Goal: Transaction & Acquisition: Download file/media

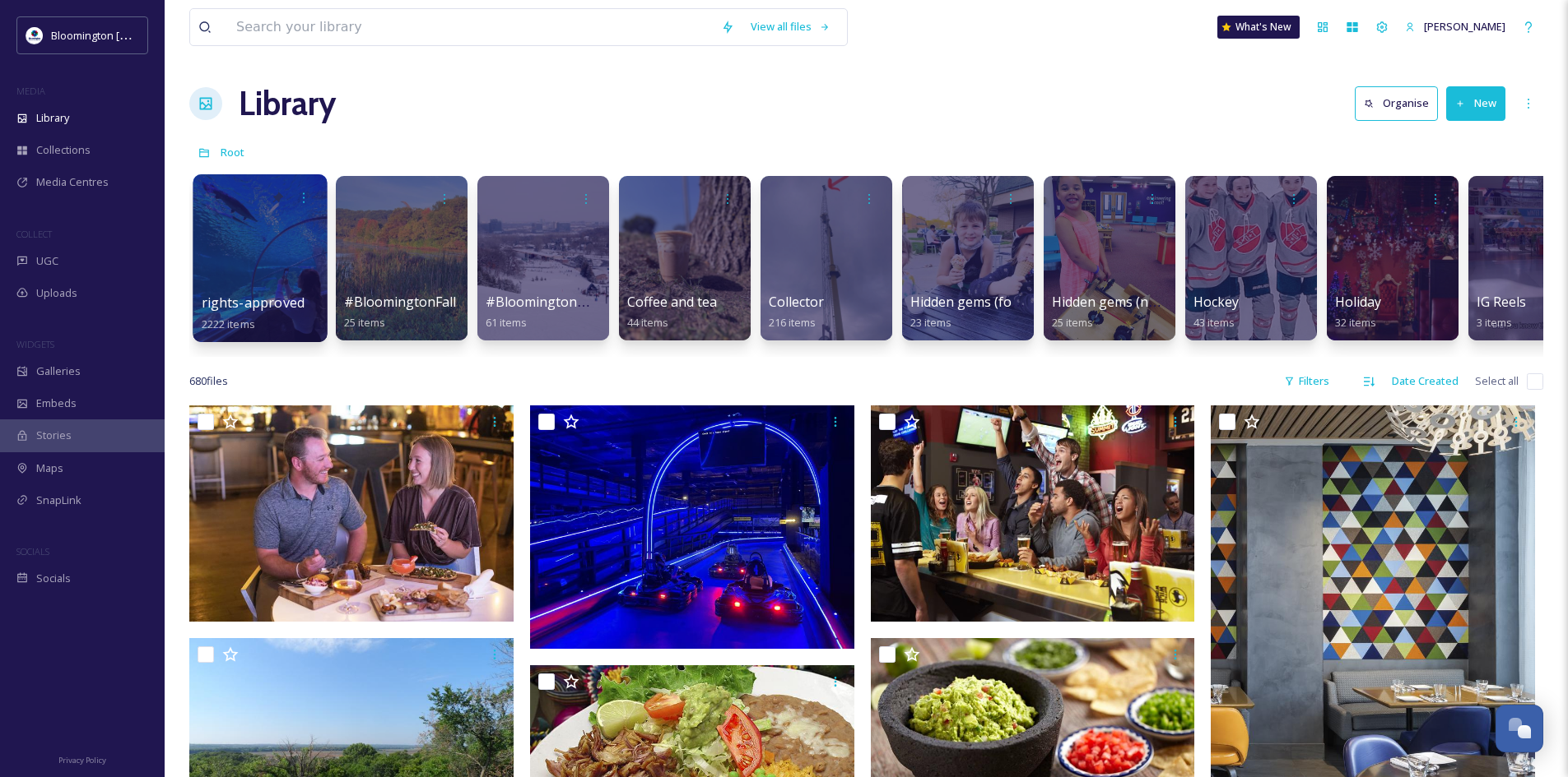
click at [275, 227] on div at bounding box center [259, 259] width 134 height 168
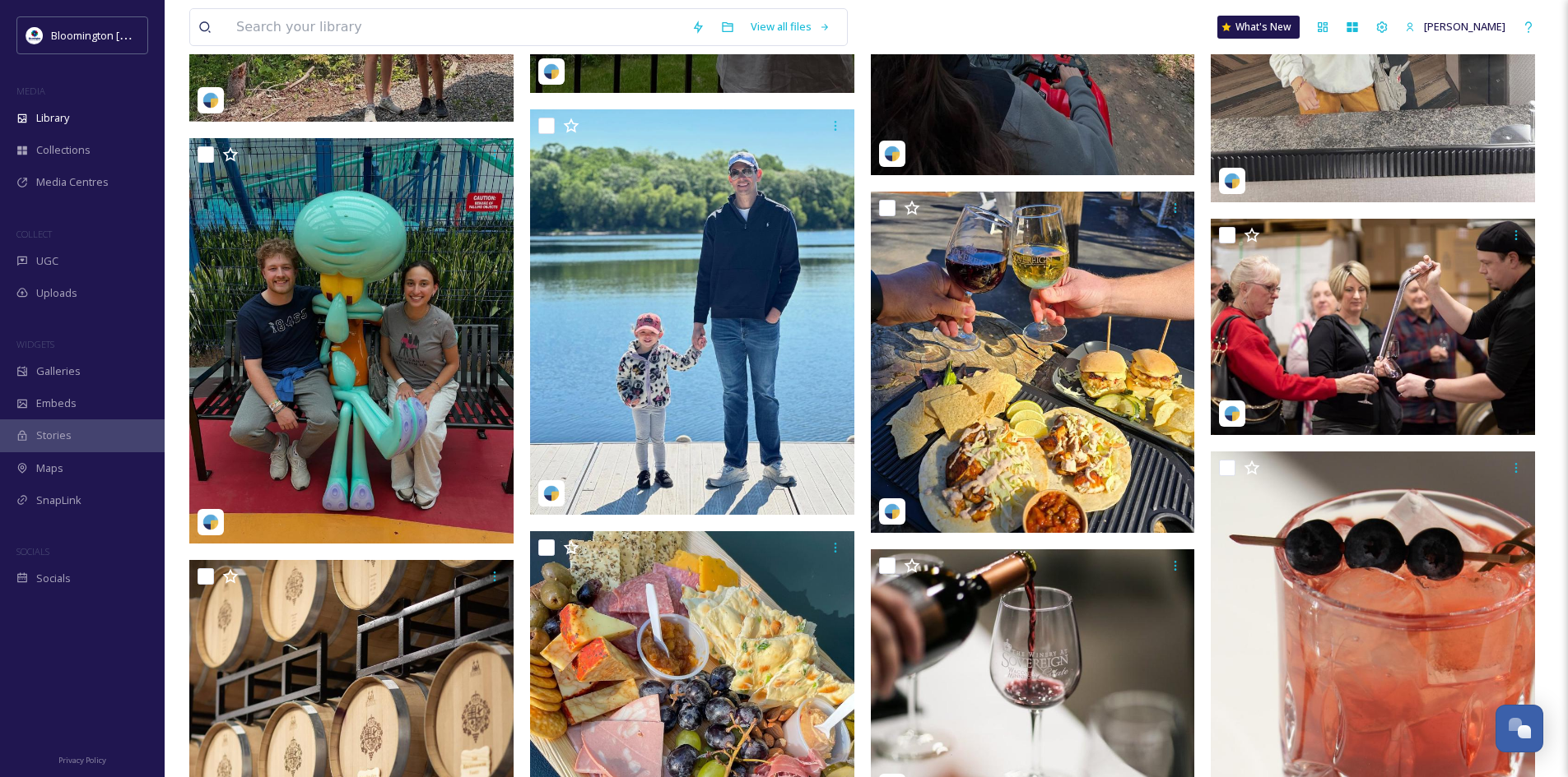
scroll to position [3212, 0]
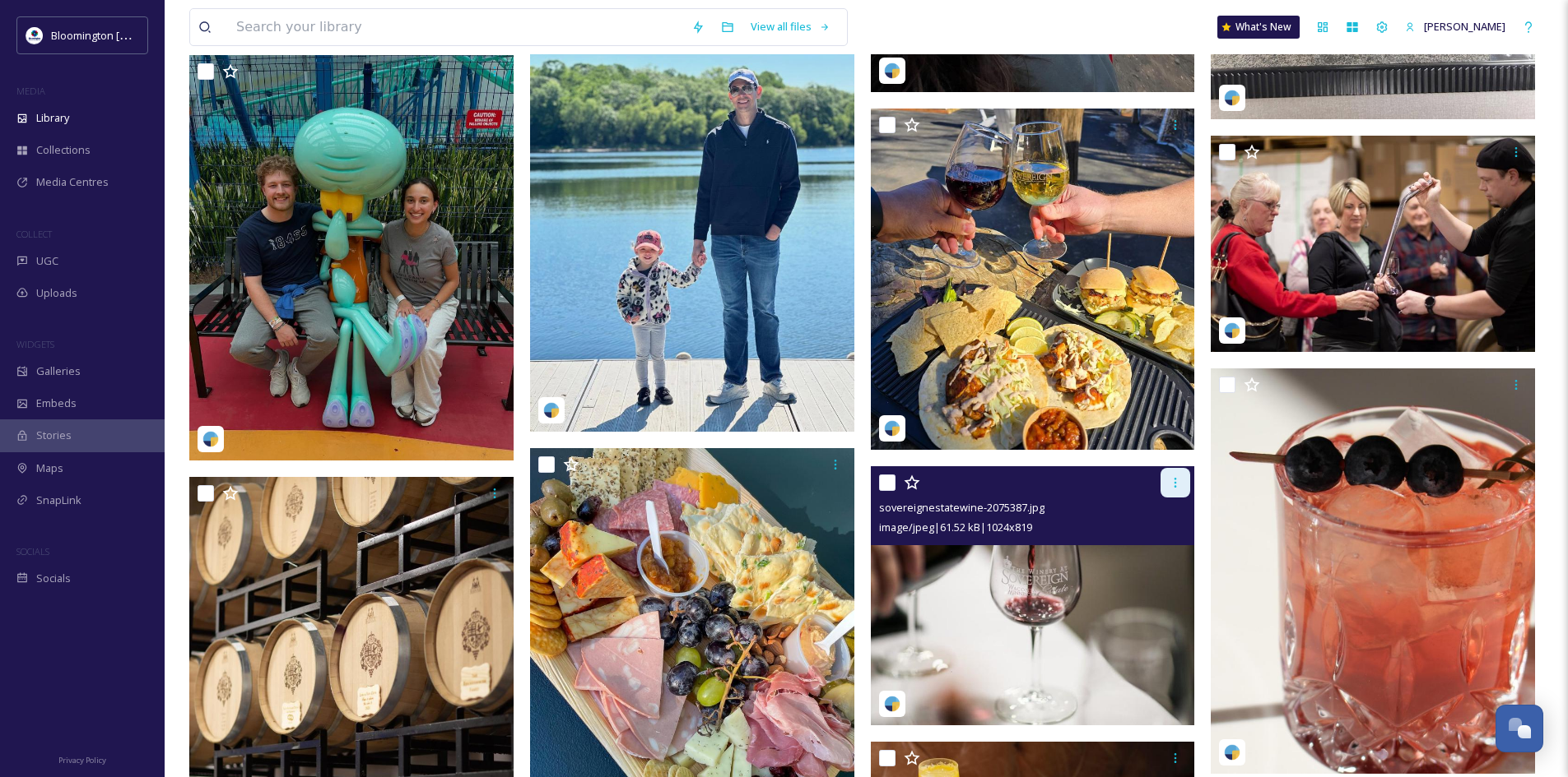
click at [1178, 485] on icon at bounding box center [1175, 483] width 13 height 13
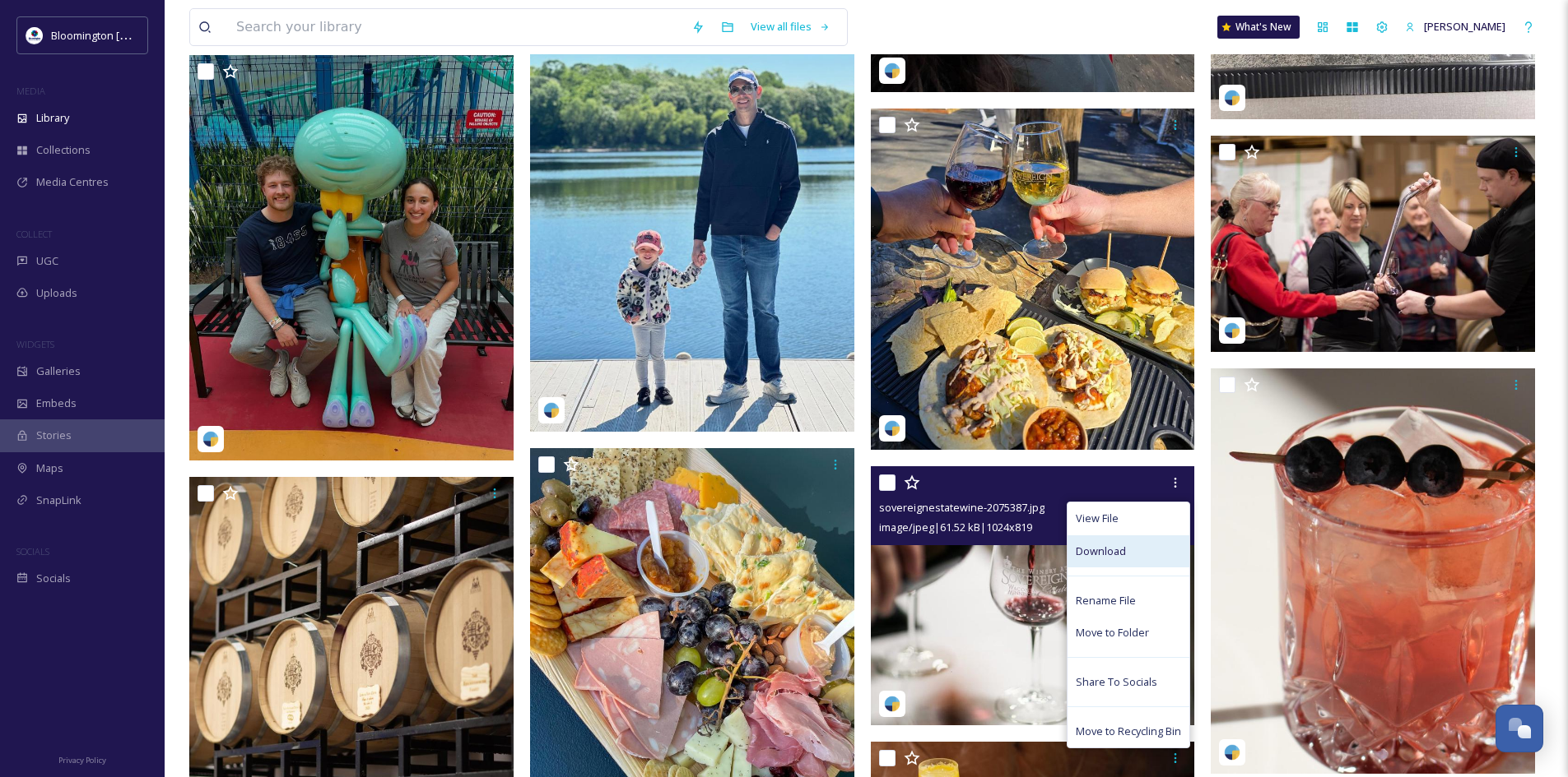
click at [1122, 551] on span "Download" at bounding box center [1100, 552] width 50 height 16
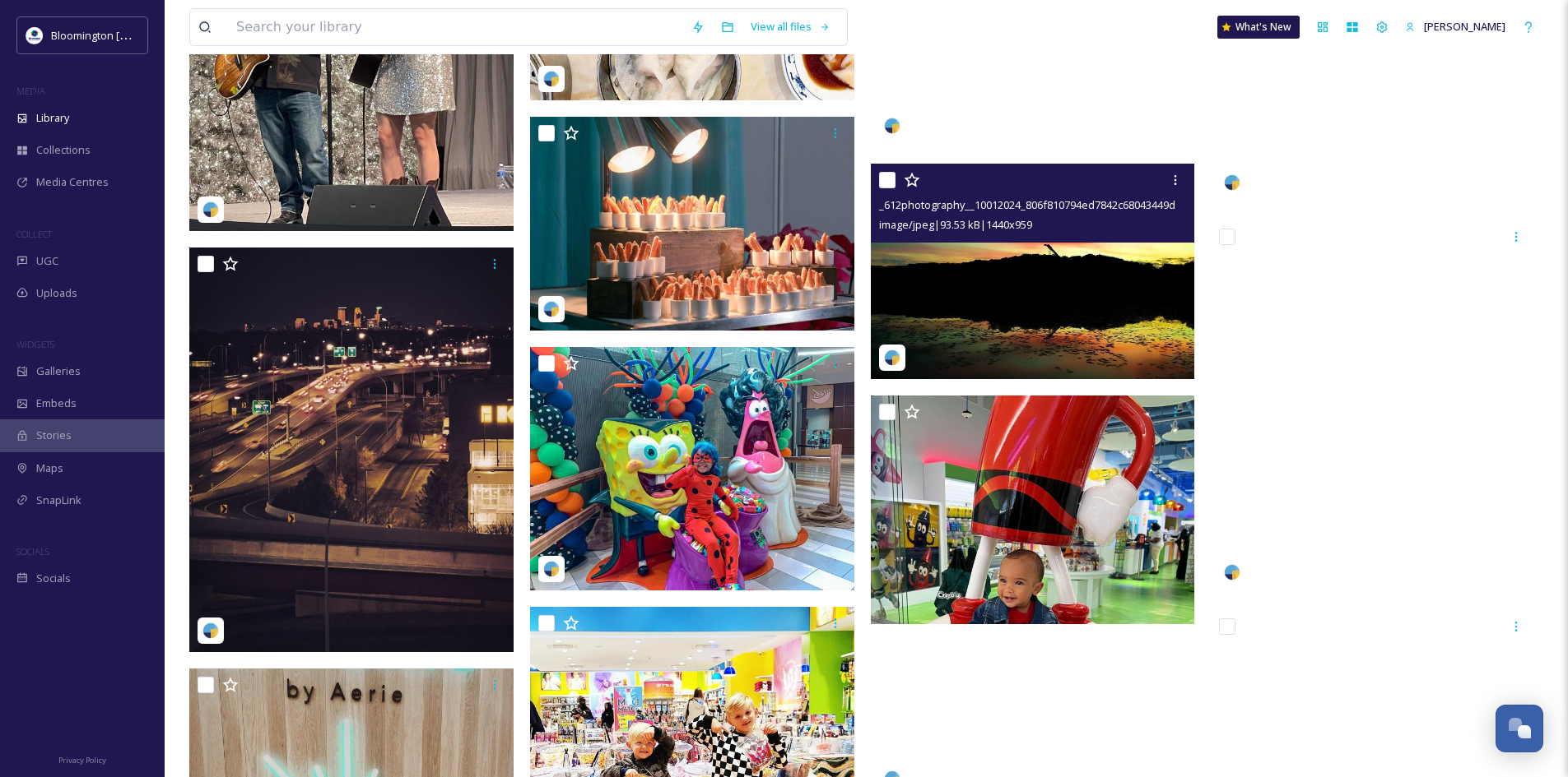
scroll to position [61578, 0]
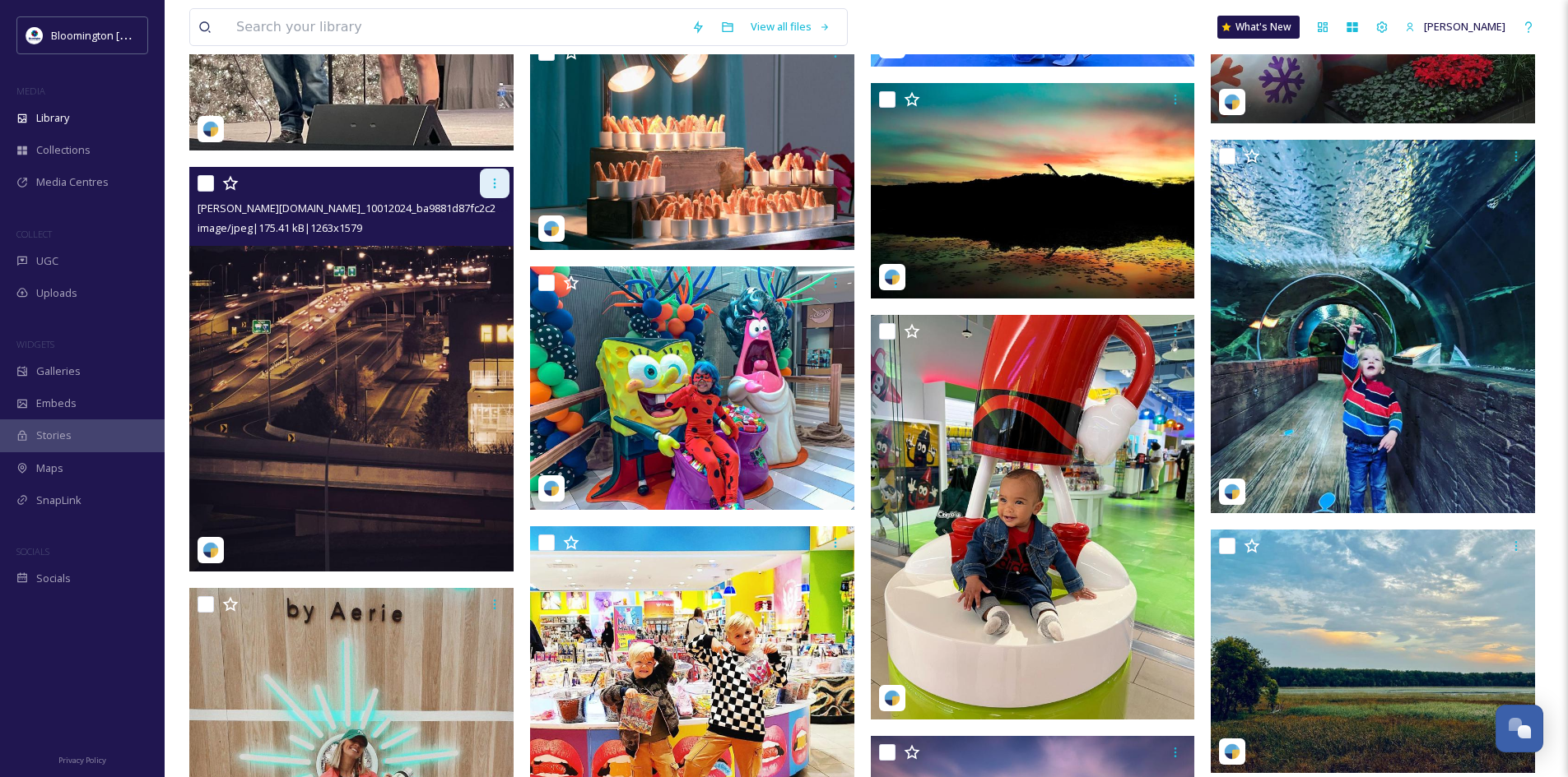
click at [499, 187] on icon at bounding box center [494, 184] width 13 height 13
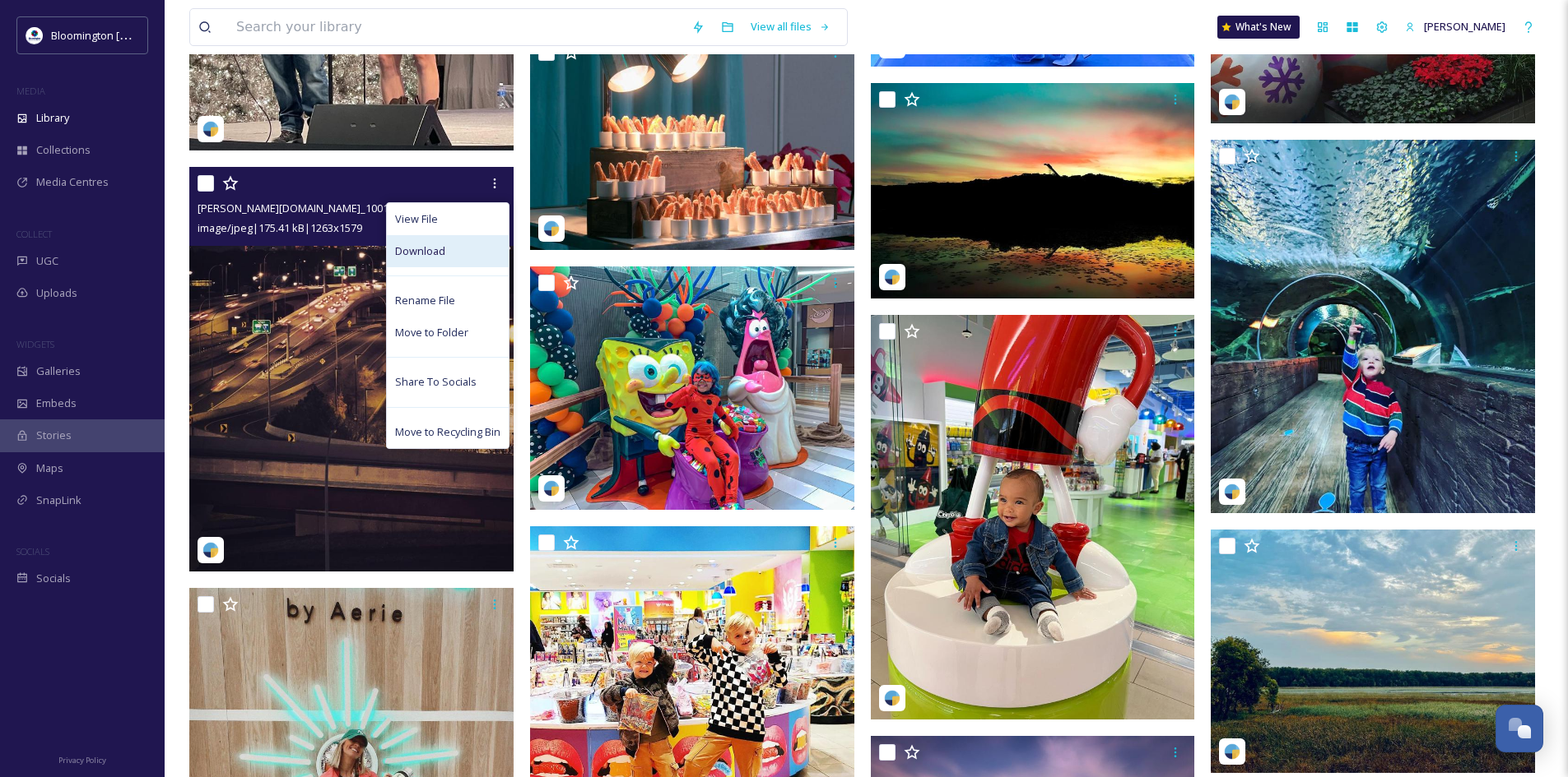
click at [484, 246] on div "Download" at bounding box center [448, 251] width 122 height 32
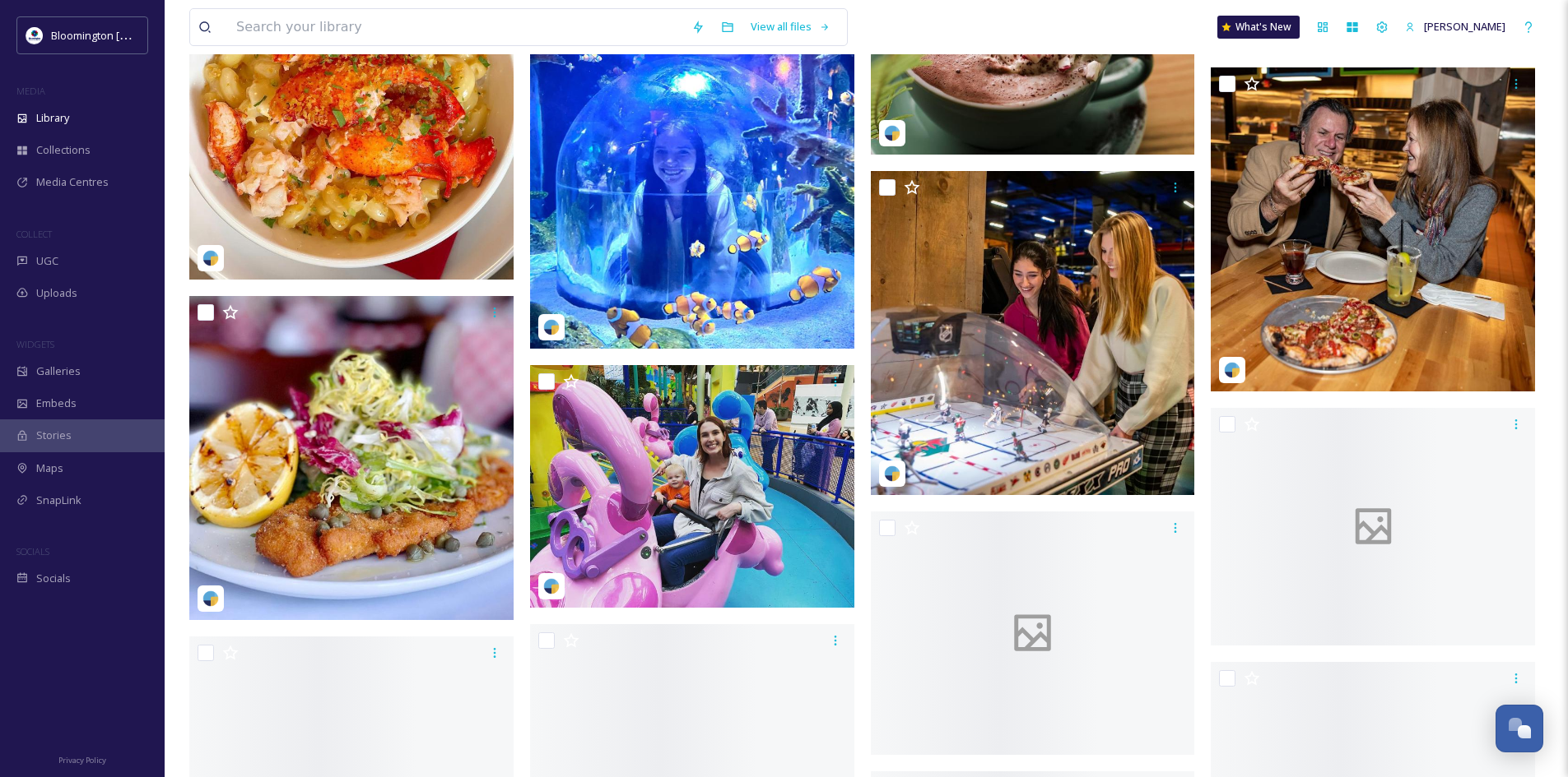
scroll to position [79923, 0]
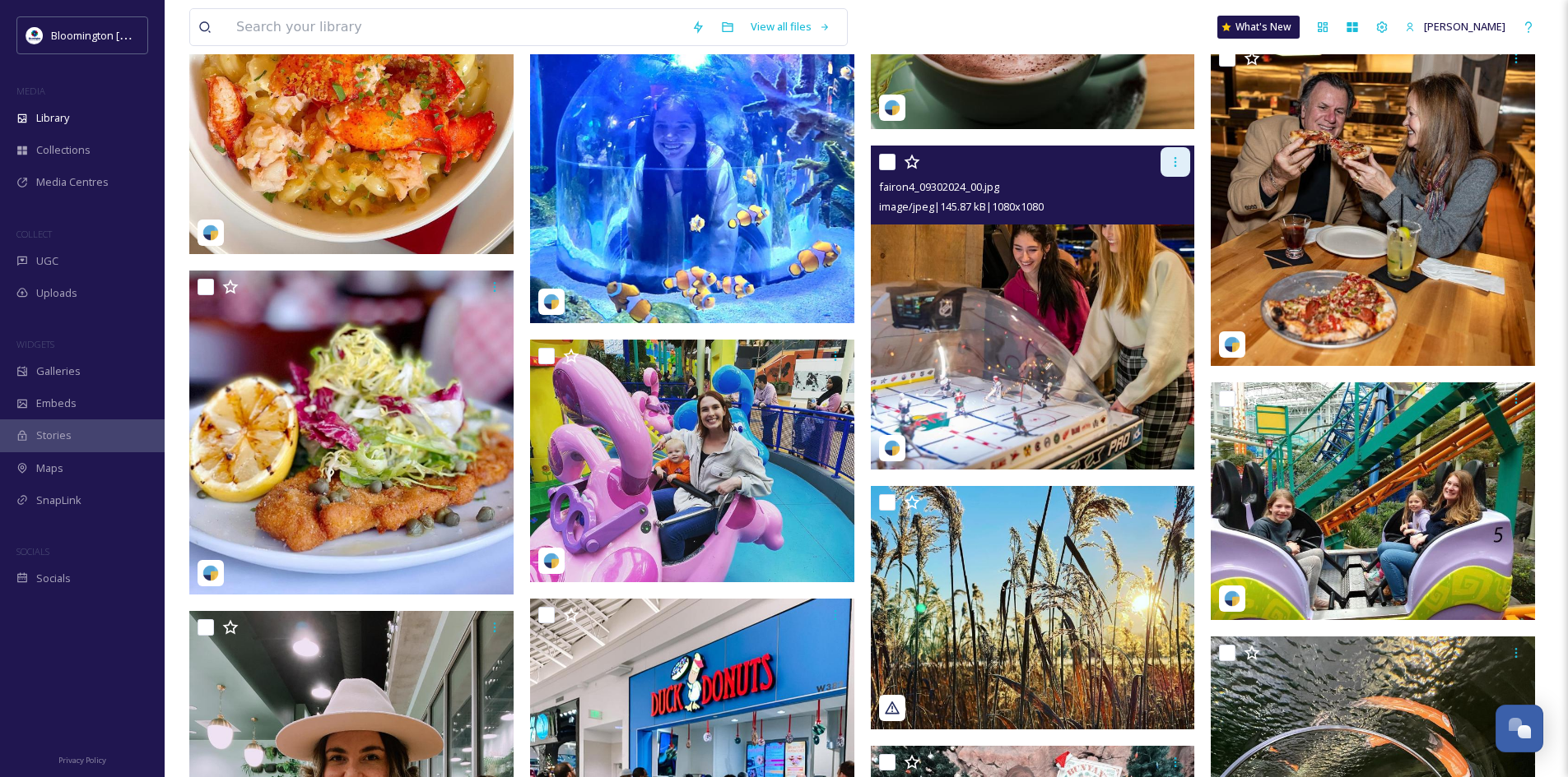
click at [1183, 162] on div at bounding box center [1175, 162] width 30 height 30
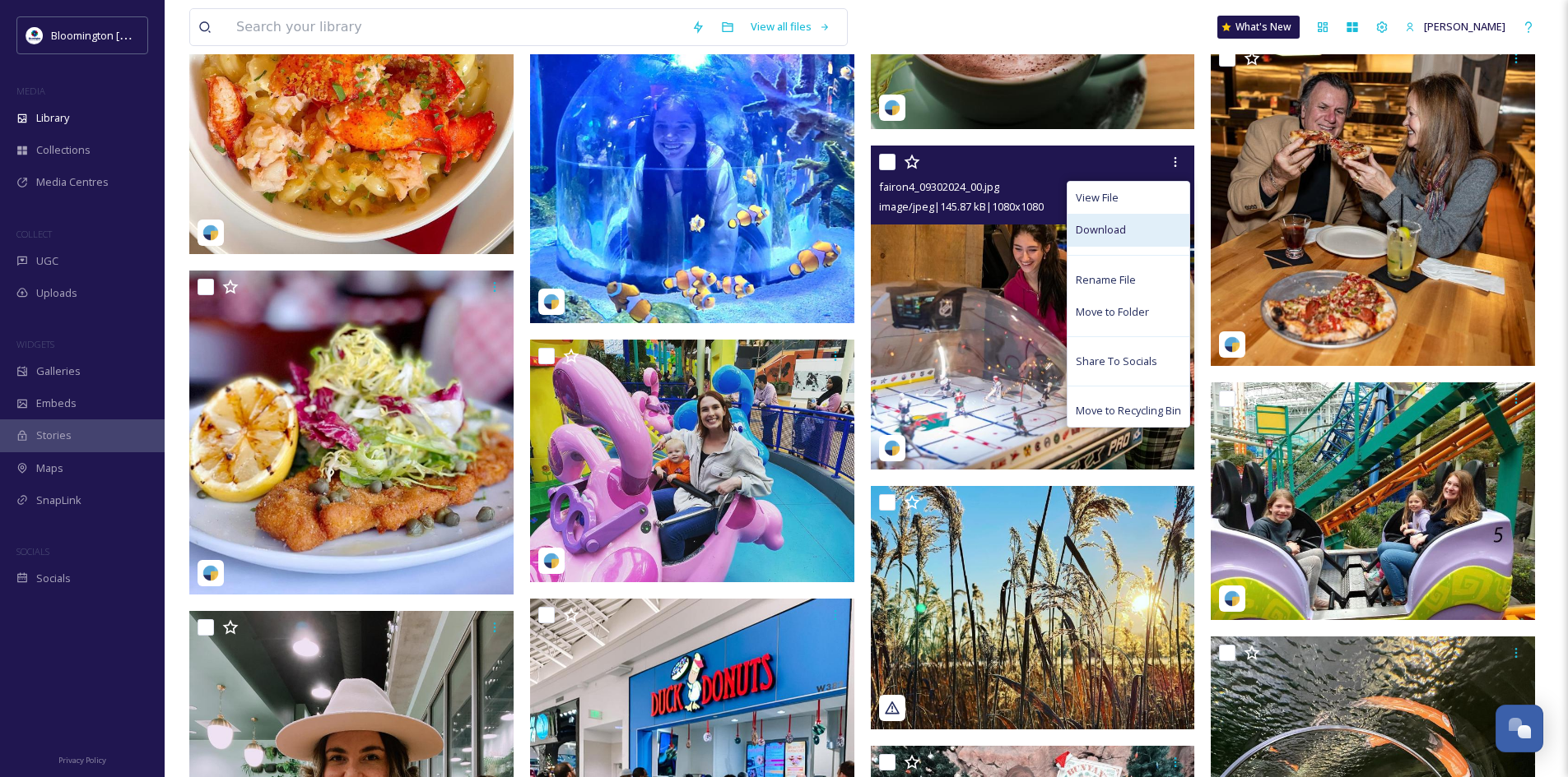
click at [1133, 222] on div "Download" at bounding box center [1129, 230] width 122 height 32
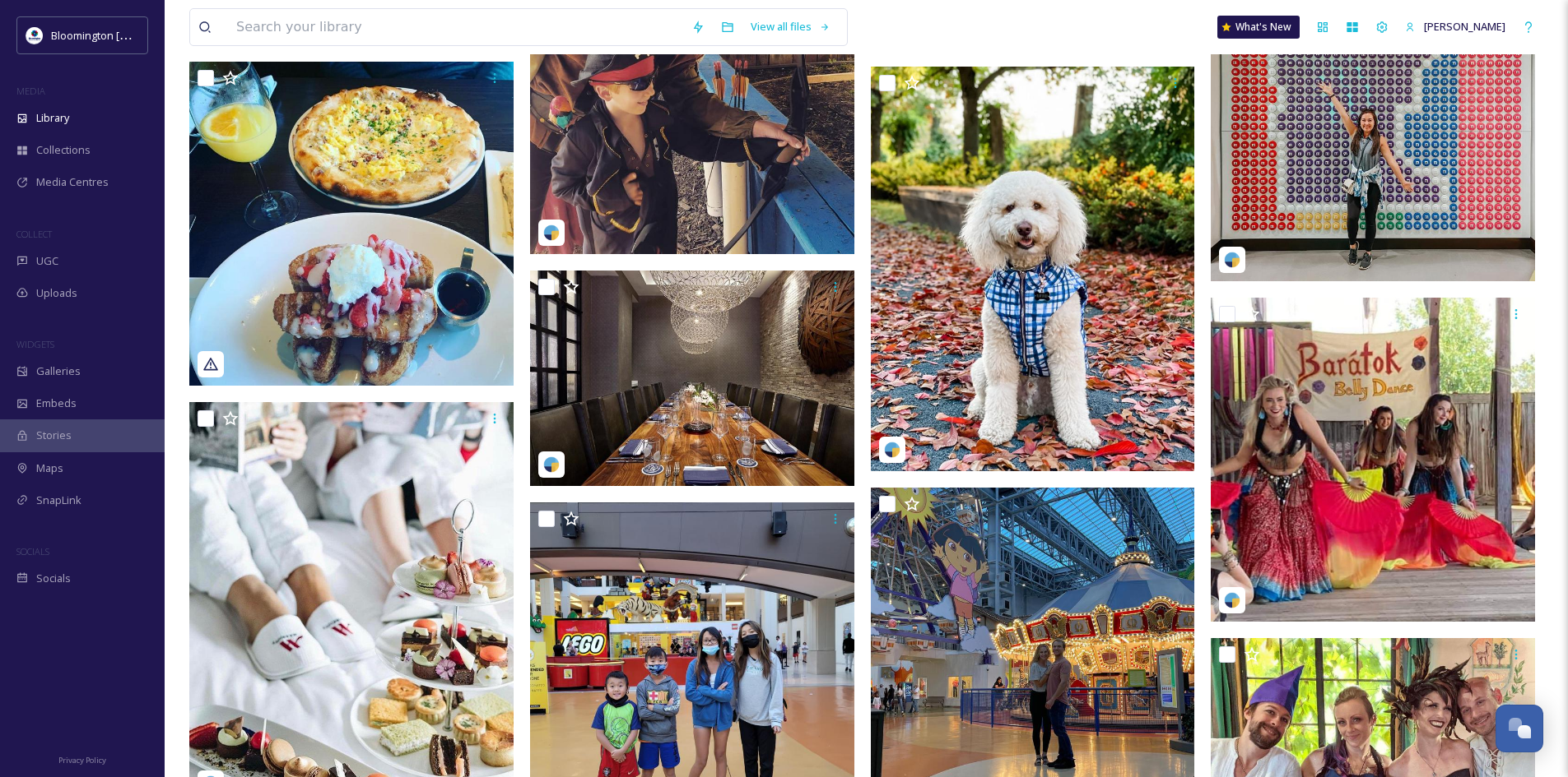
scroll to position [83871, 0]
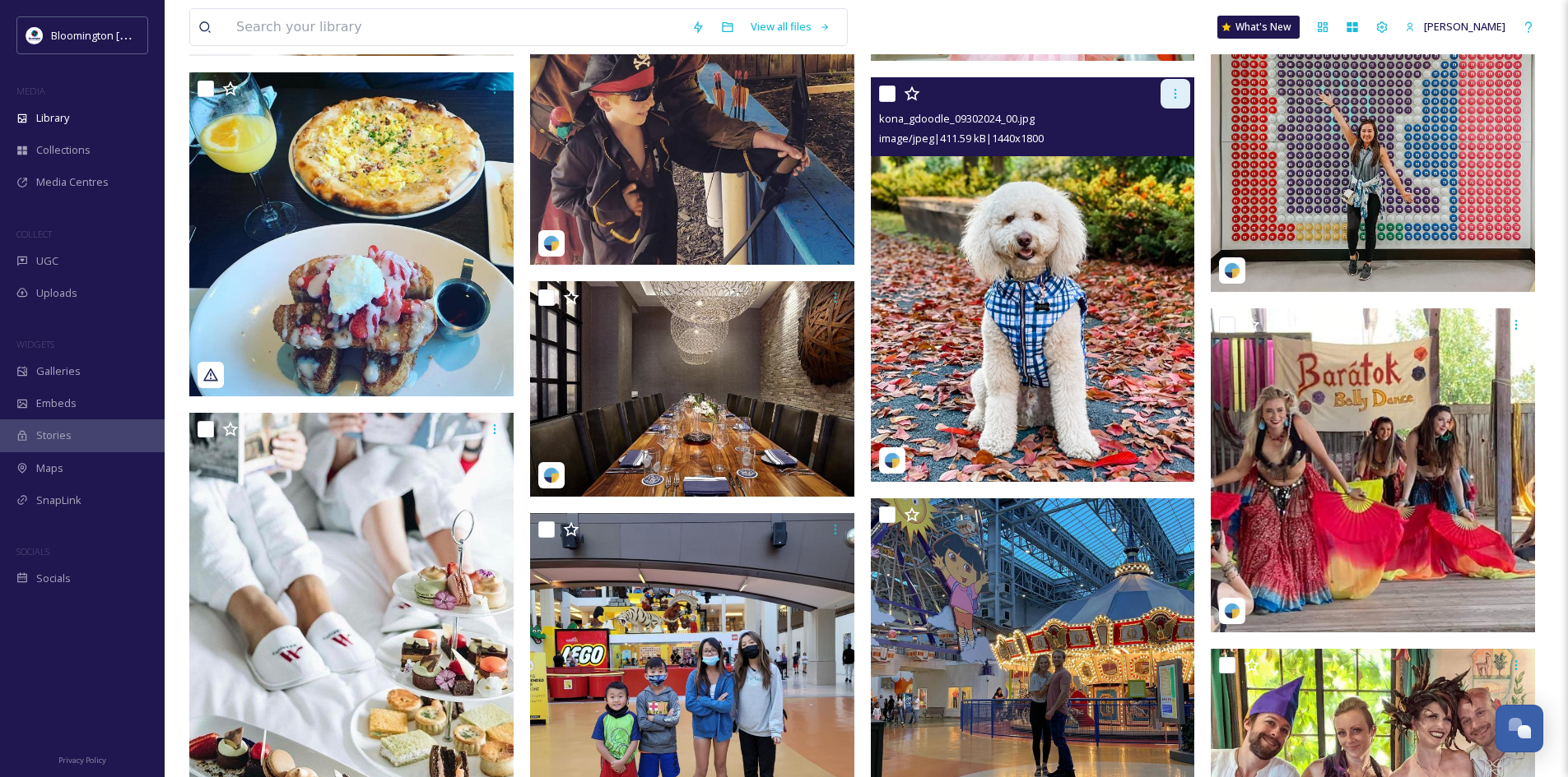
click at [1172, 91] on icon at bounding box center [1175, 94] width 13 height 13
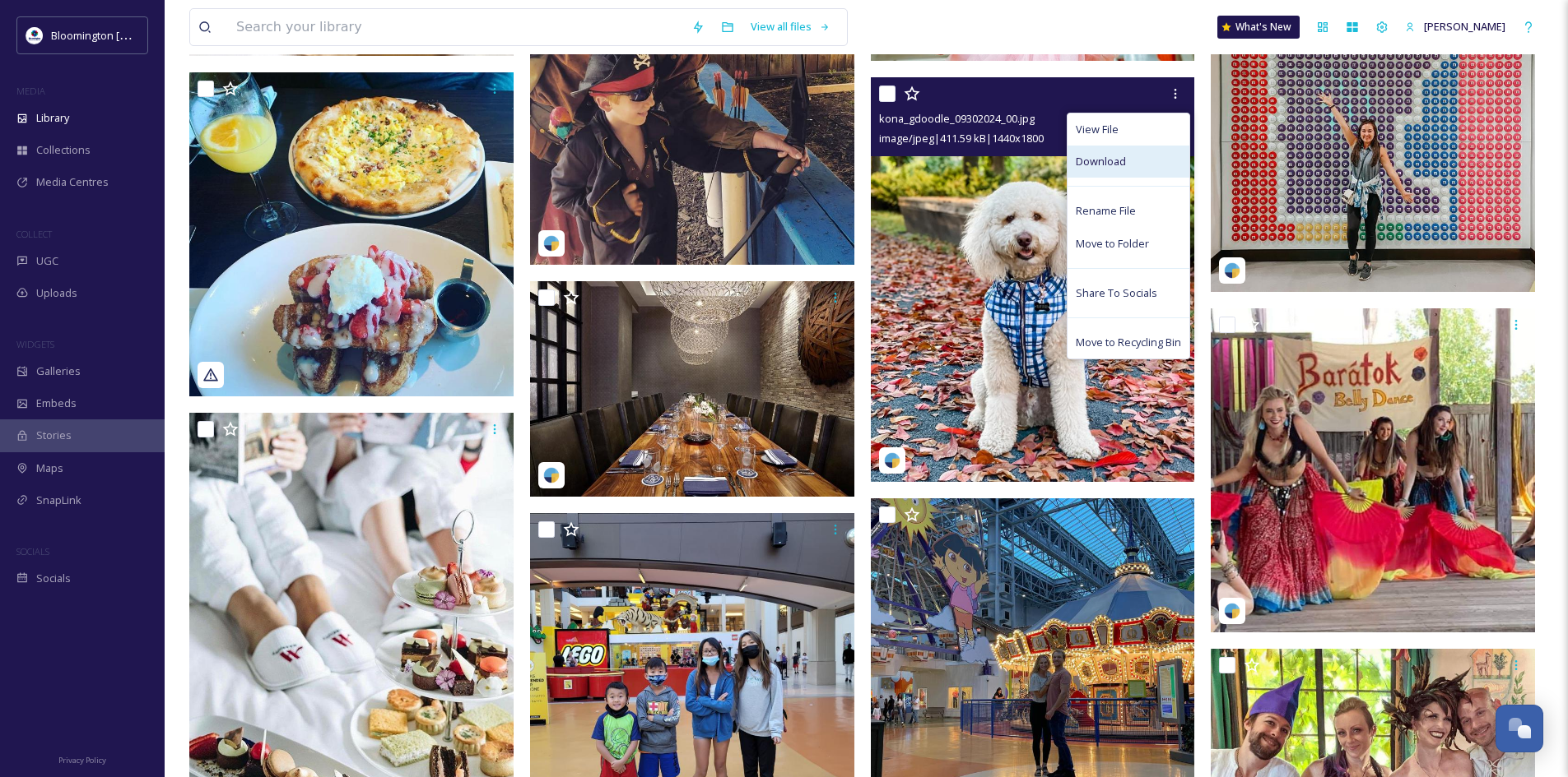
click at [1129, 154] on div "Download" at bounding box center [1129, 161] width 122 height 32
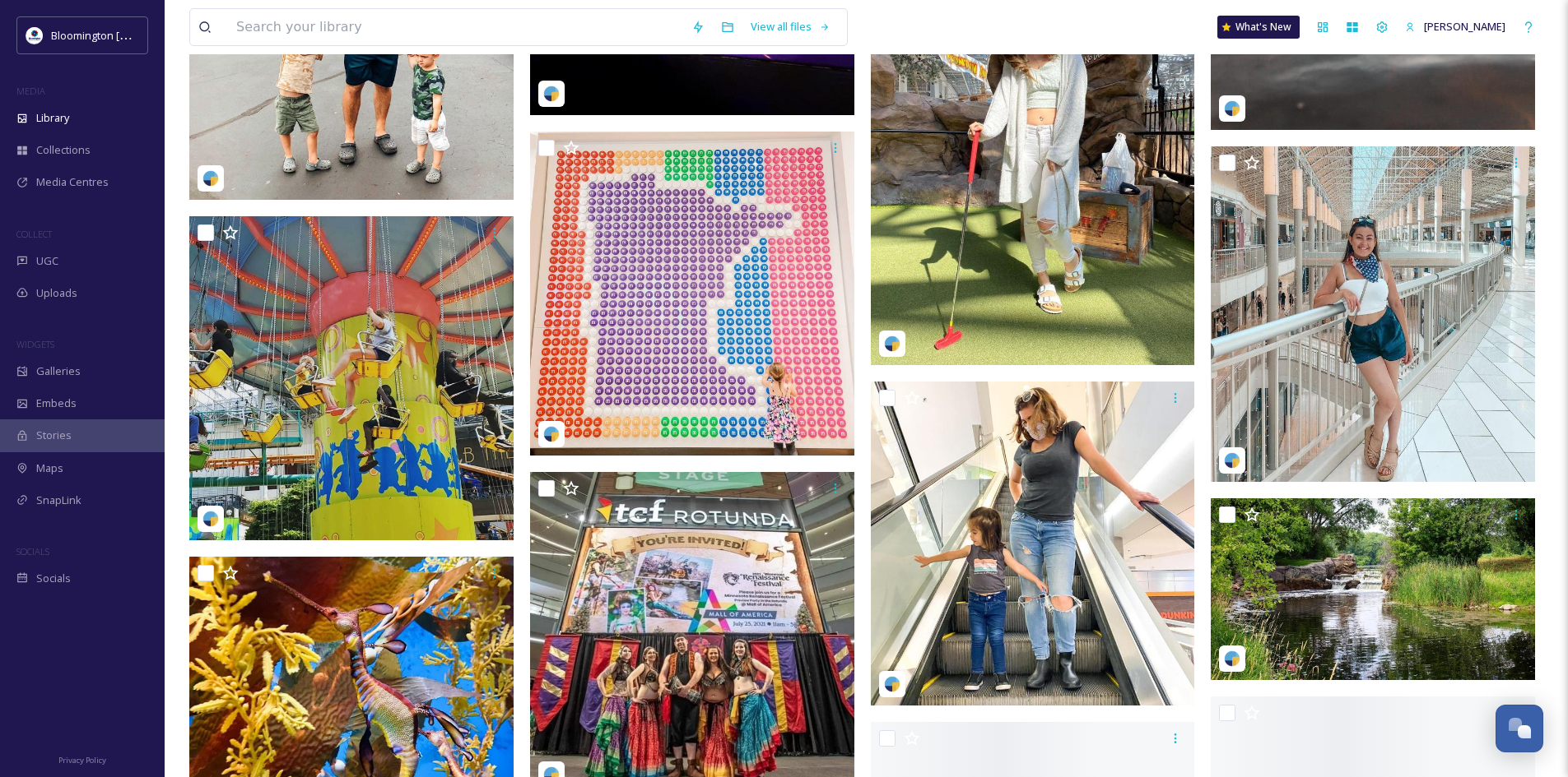
scroll to position [88149, 0]
